Goal: Task Accomplishment & Management: Complete application form

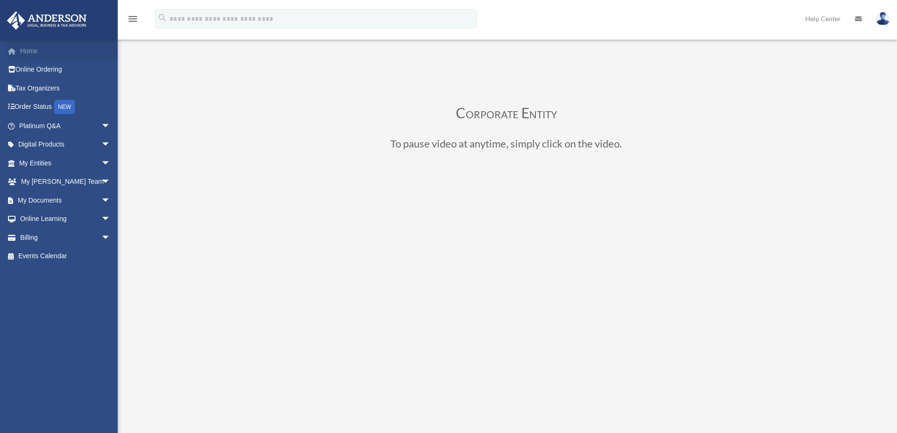
click at [28, 50] on link "Home" at bounding box center [66, 50] width 118 height 19
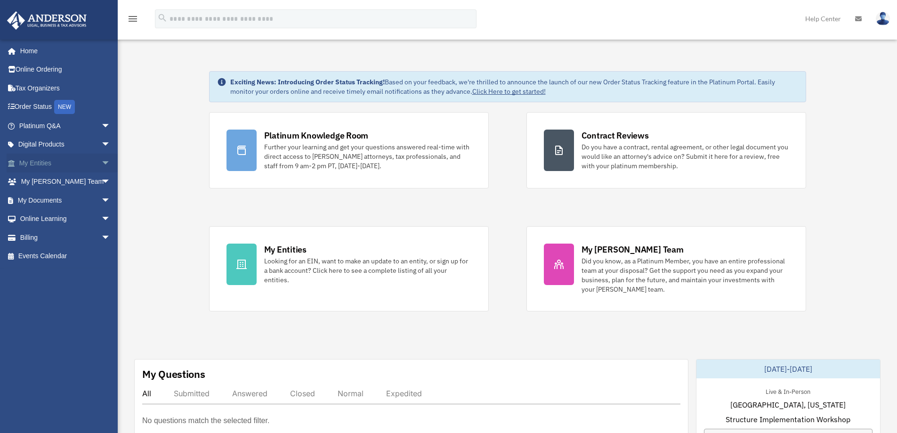
click at [60, 166] on link "My Entities arrow_drop_down" at bounding box center [66, 163] width 118 height 19
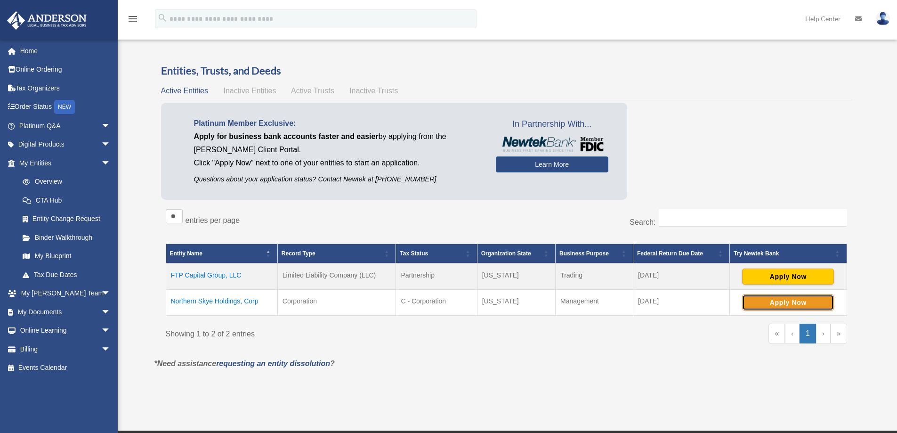
click at [788, 302] on button "Apply Now" at bounding box center [788, 302] width 92 height 16
